Goal: Information Seeking & Learning: Learn about a topic

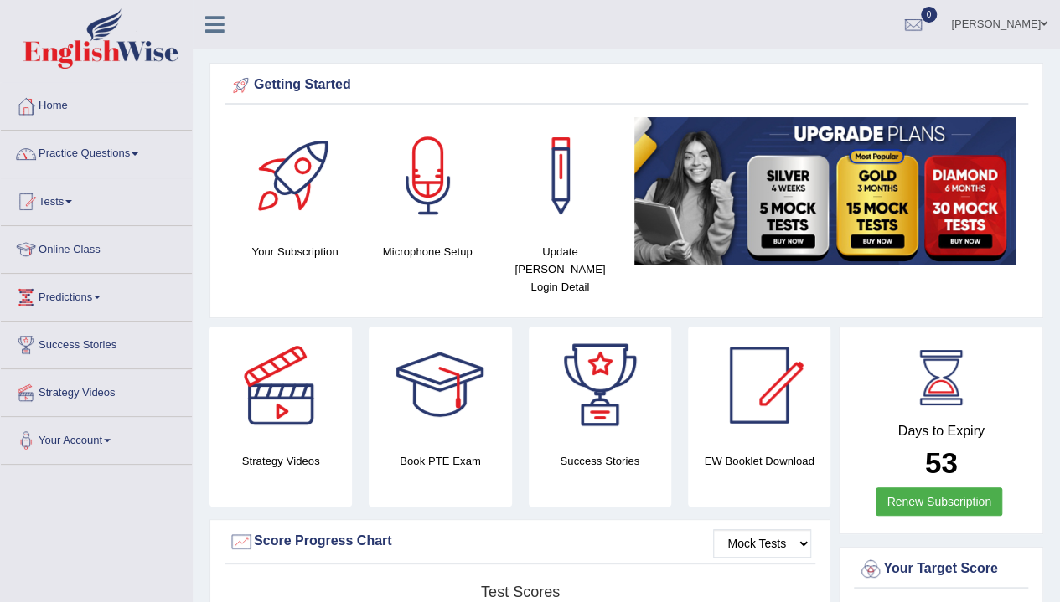
click at [96, 150] on link "Practice Questions" at bounding box center [96, 152] width 191 height 42
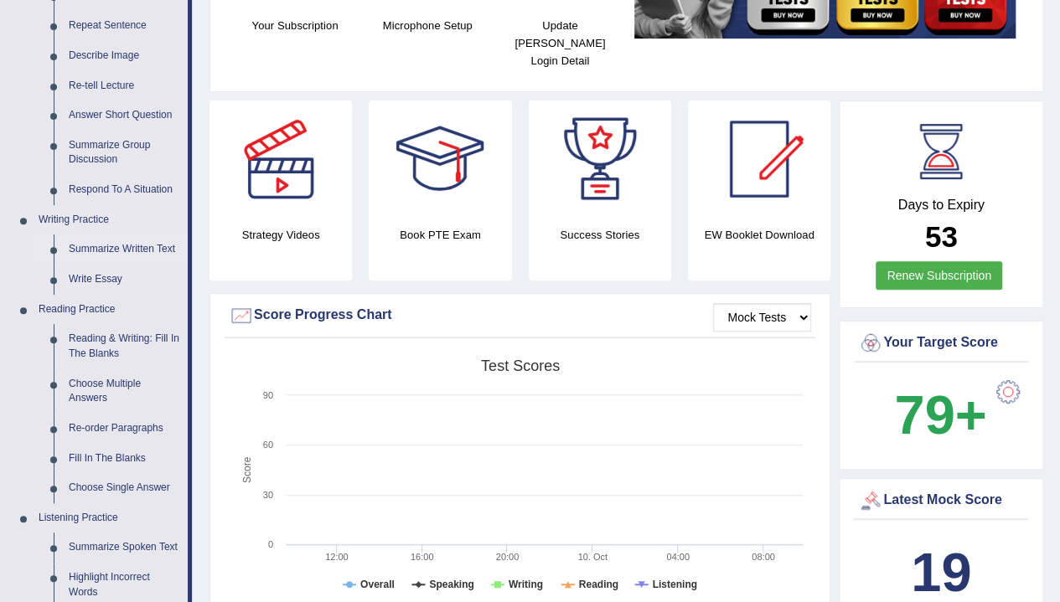
click at [124, 253] on link "Summarize Written Text" at bounding box center [124, 250] width 127 height 30
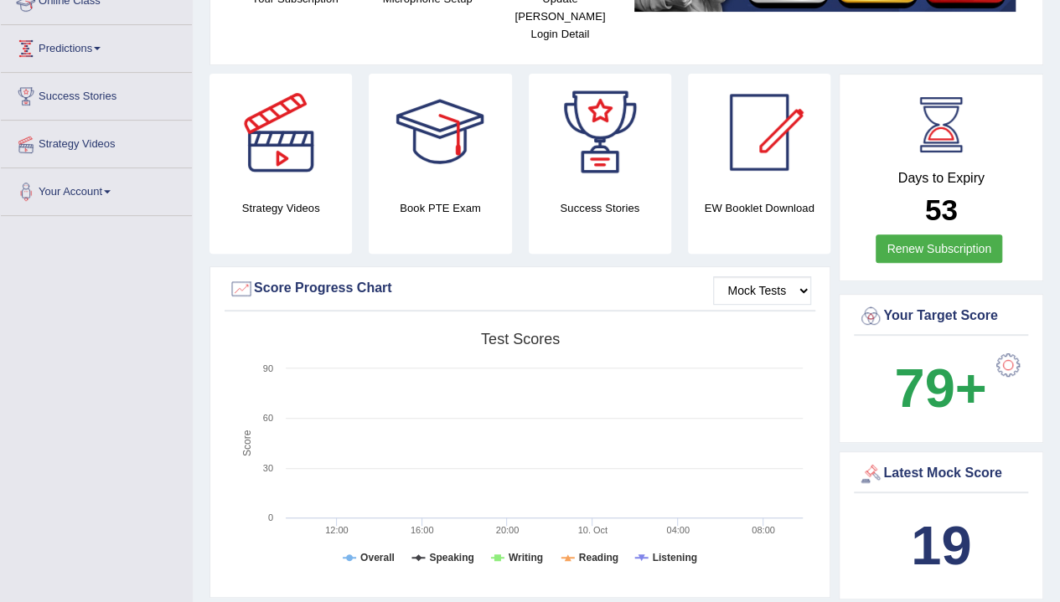
scroll to position [328, 0]
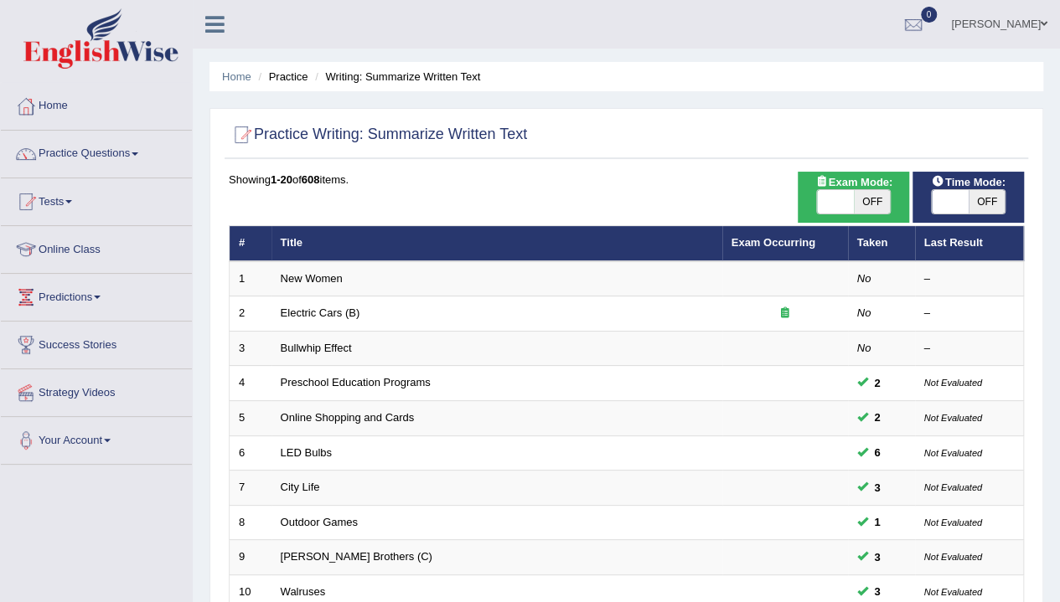
click at [985, 202] on span "OFF" at bounding box center [987, 201] width 37 height 23
checkbox input "true"
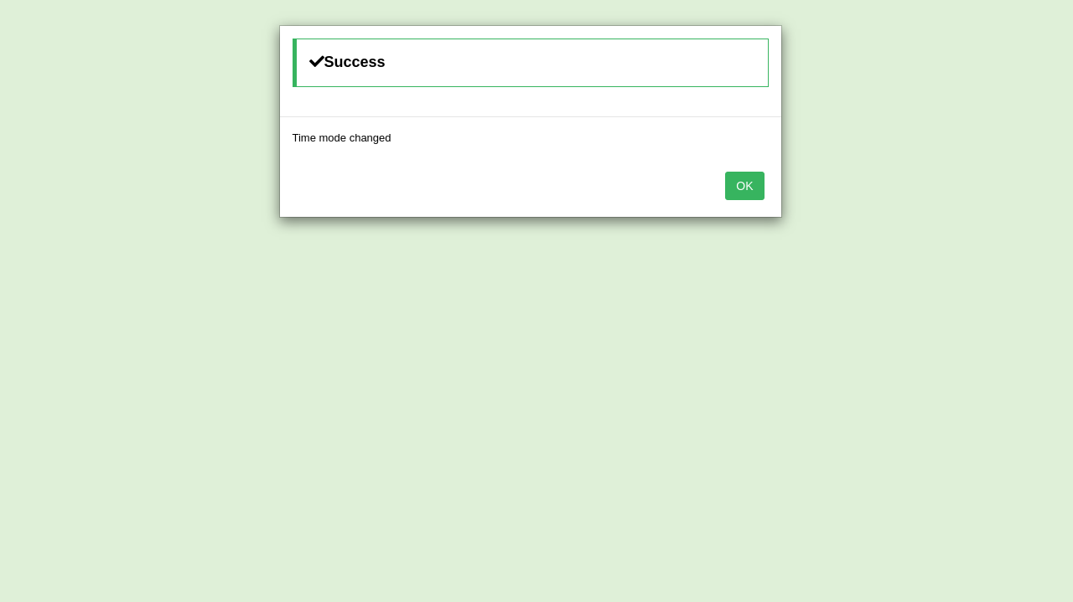
click at [752, 173] on button "OK" at bounding box center [744, 186] width 39 height 28
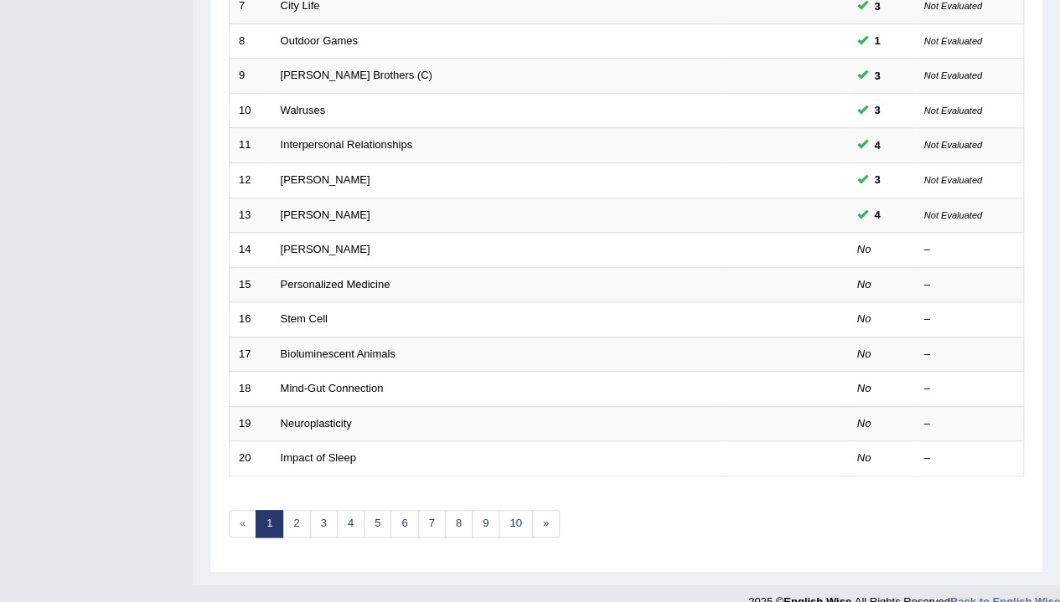
scroll to position [483, 0]
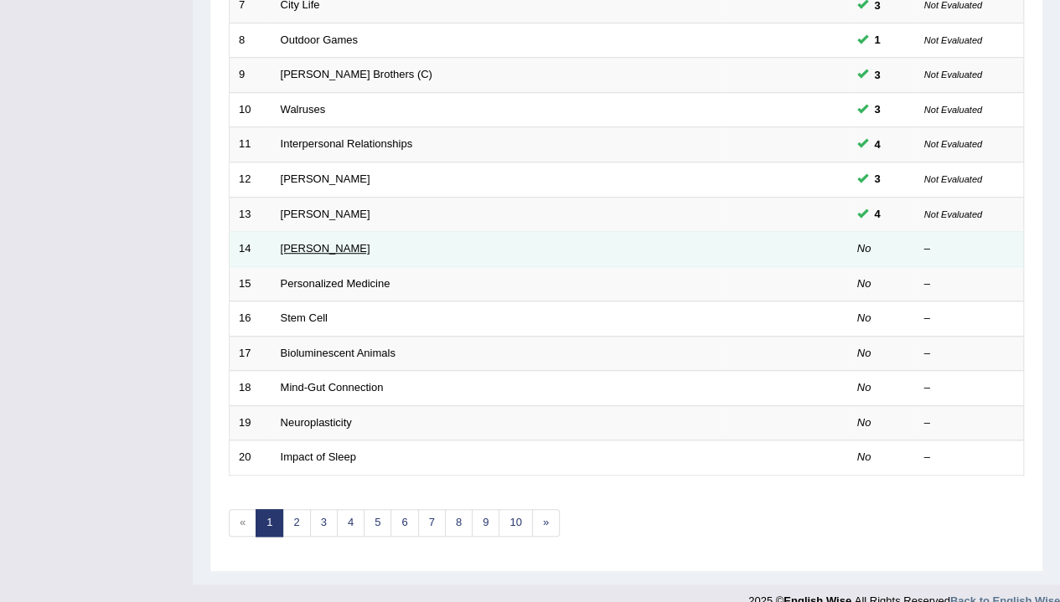
click at [330, 246] on link "Elizabeth Blackwell" at bounding box center [326, 248] width 90 height 13
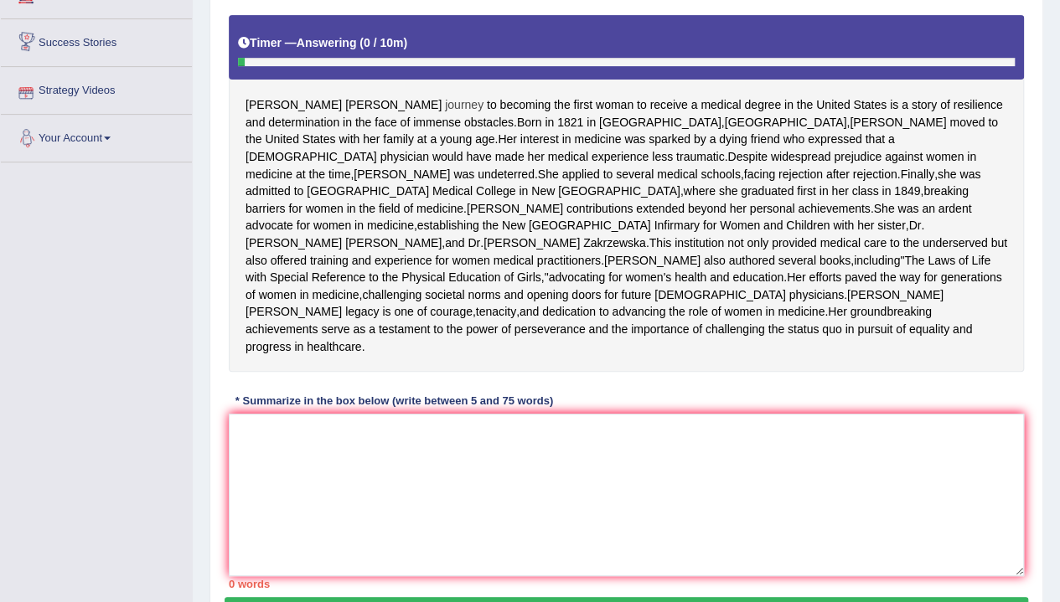
scroll to position [313, 0]
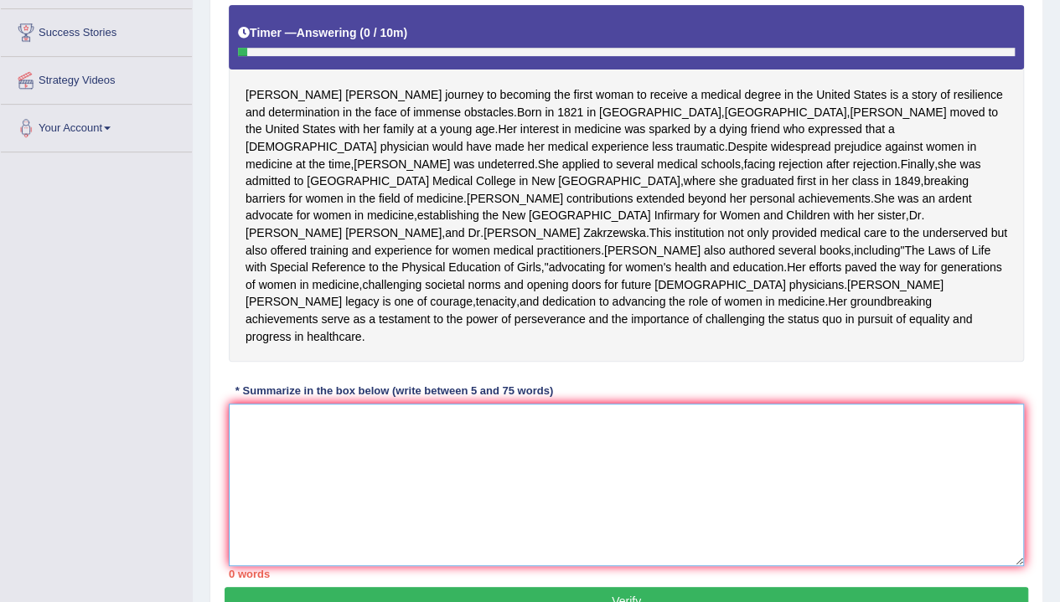
click at [421, 495] on textarea at bounding box center [626, 485] width 795 height 163
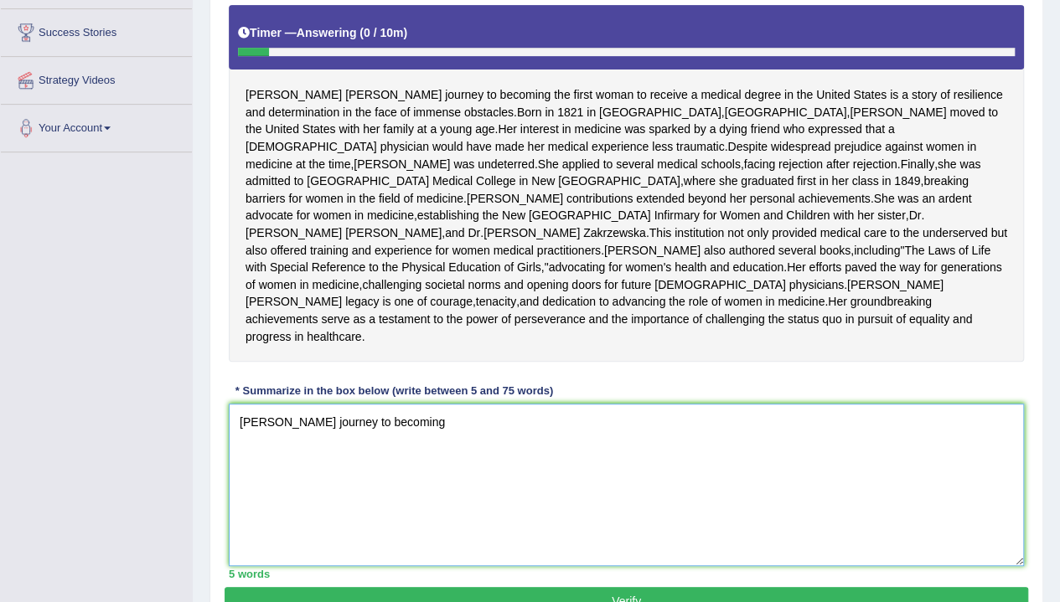
type textarea "Elizabeth Blackwell's journey to becoming"
